Goal: Find specific page/section: Locate a particular part of the current website

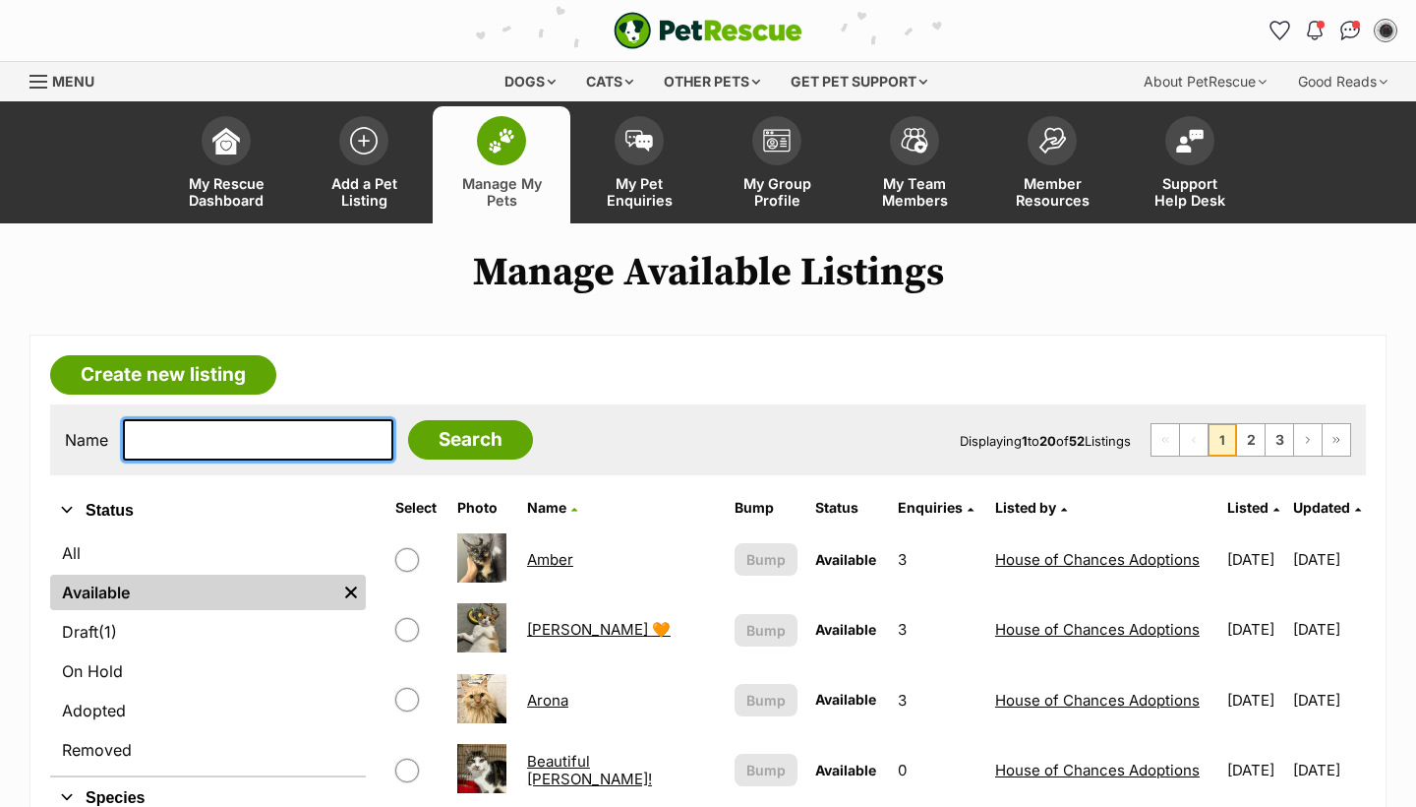
click at [319, 419] on input "text" at bounding box center [258, 439] width 271 height 41
type input "[PERSON_NAME]"
click at [456, 439] on input "Search" at bounding box center [470, 439] width 125 height 39
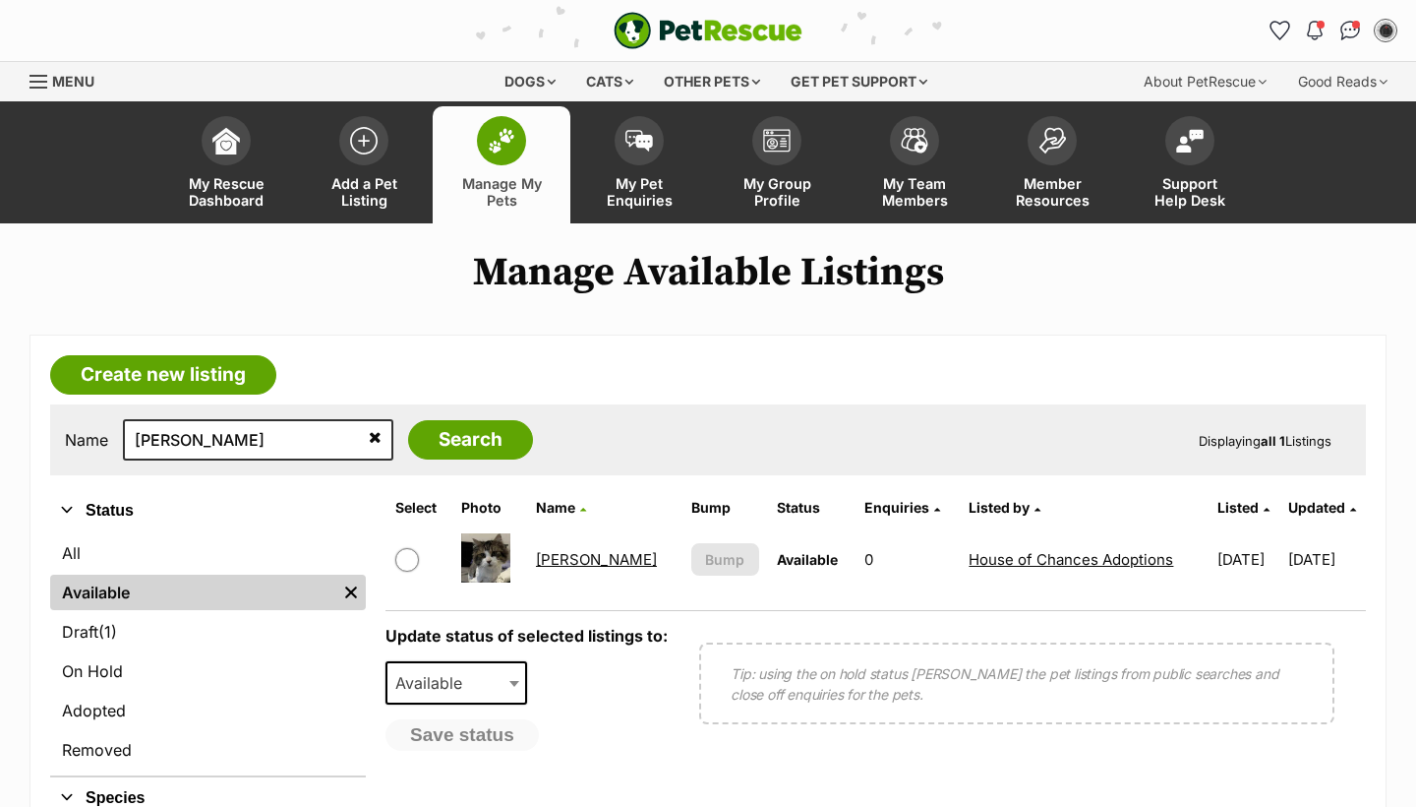
click at [557, 554] on link "[PERSON_NAME]" at bounding box center [596, 559] width 121 height 19
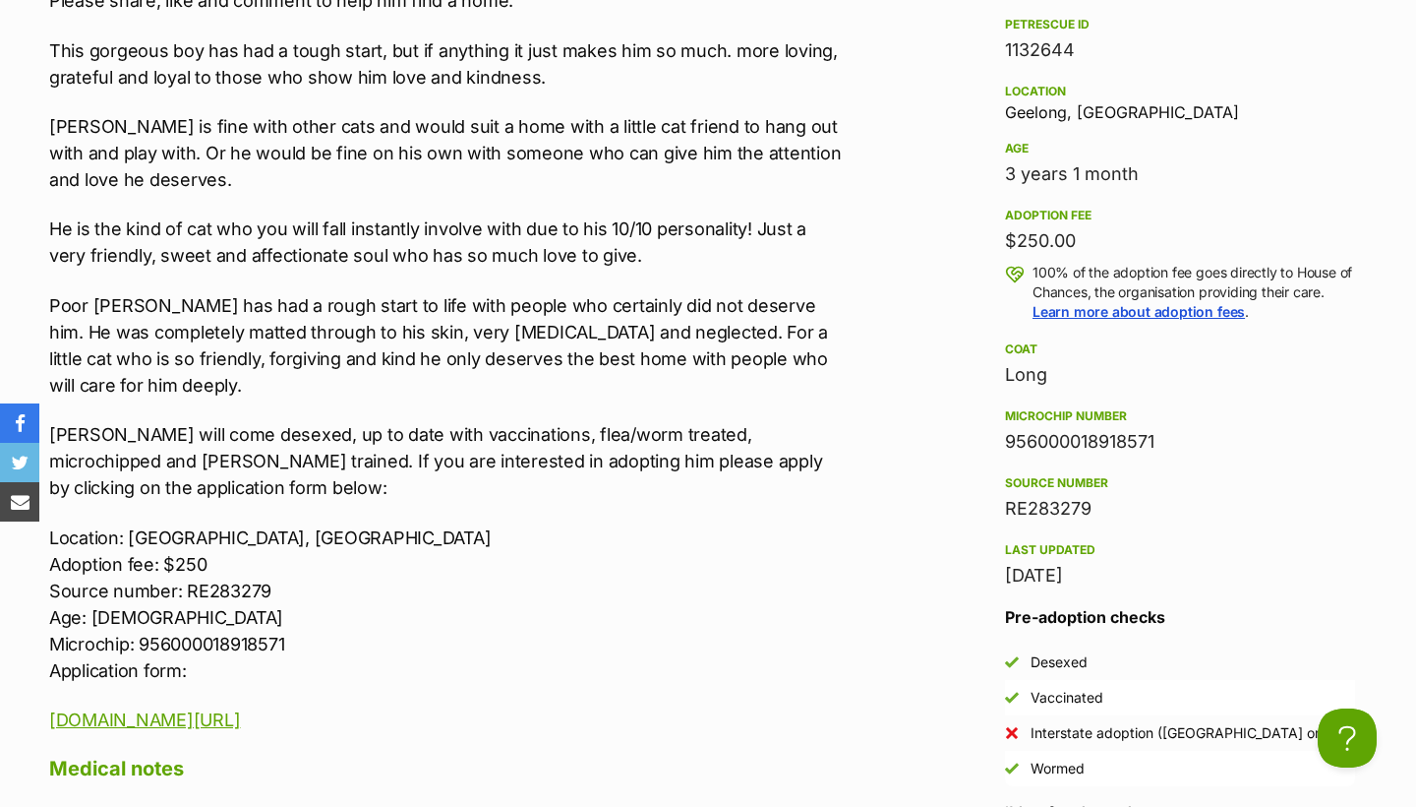
click at [969, 1] on aside "Adoption information I've been adopted! This pet is no longer available On Hold…" at bounding box center [1175, 774] width 423 height 1852
